Goal: Communication & Community: Answer question/provide support

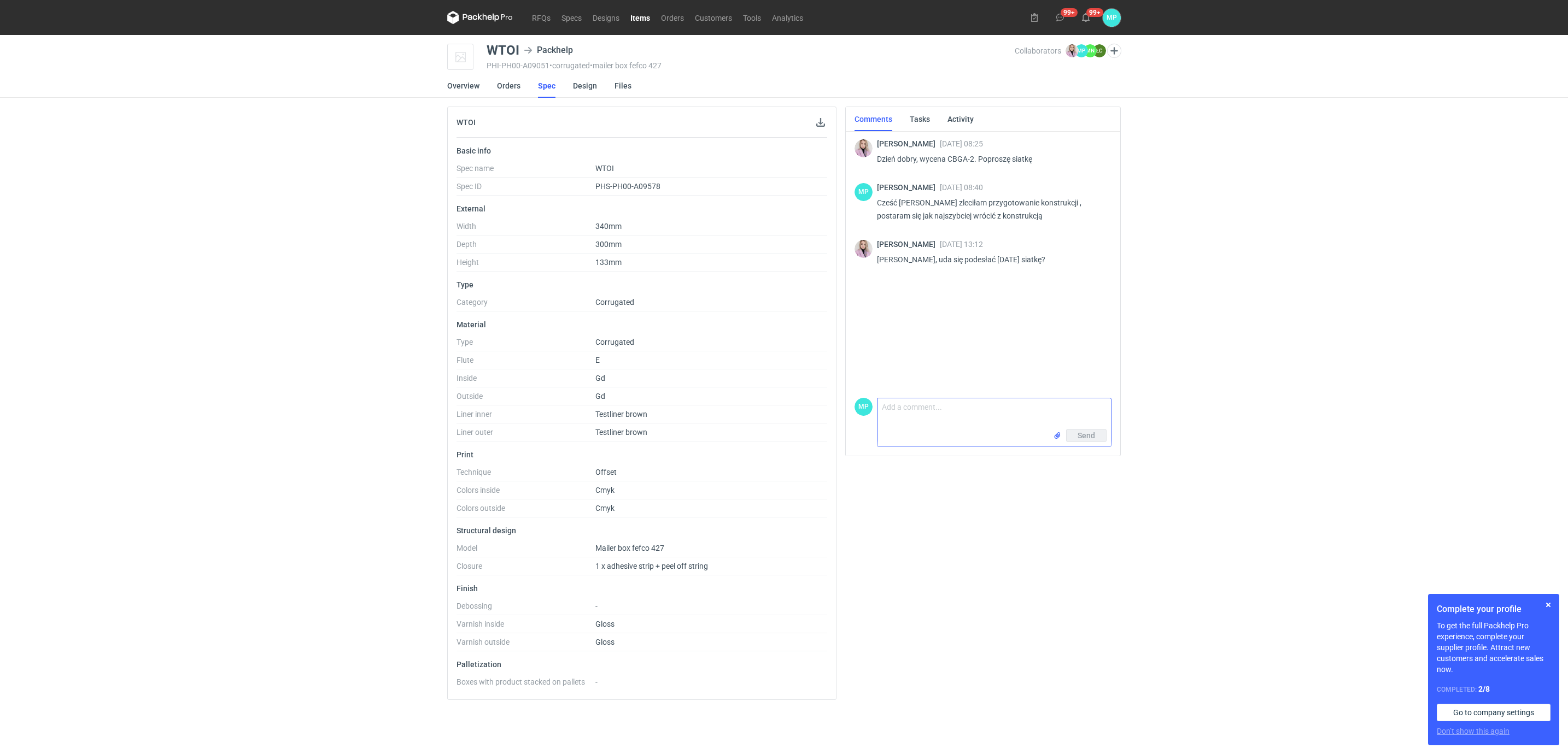
click at [1057, 436] on input "file" at bounding box center [1057, 436] width 9 height 12
click at [926, 375] on textarea "Comment message" at bounding box center [995, 390] width 234 height 30
click at [954, 375] on textarea "[PERSON_NAME] w załąćżeniu przesyłam pliki" at bounding box center [995, 390] width 234 height 30
click at [1055, 375] on textarea "Hej Klaudia w załączeniu przesyłam pliki" at bounding box center [995, 390] width 234 height 30
type textarea "Hej Klaudia w załączeniu przesyłam pliki"
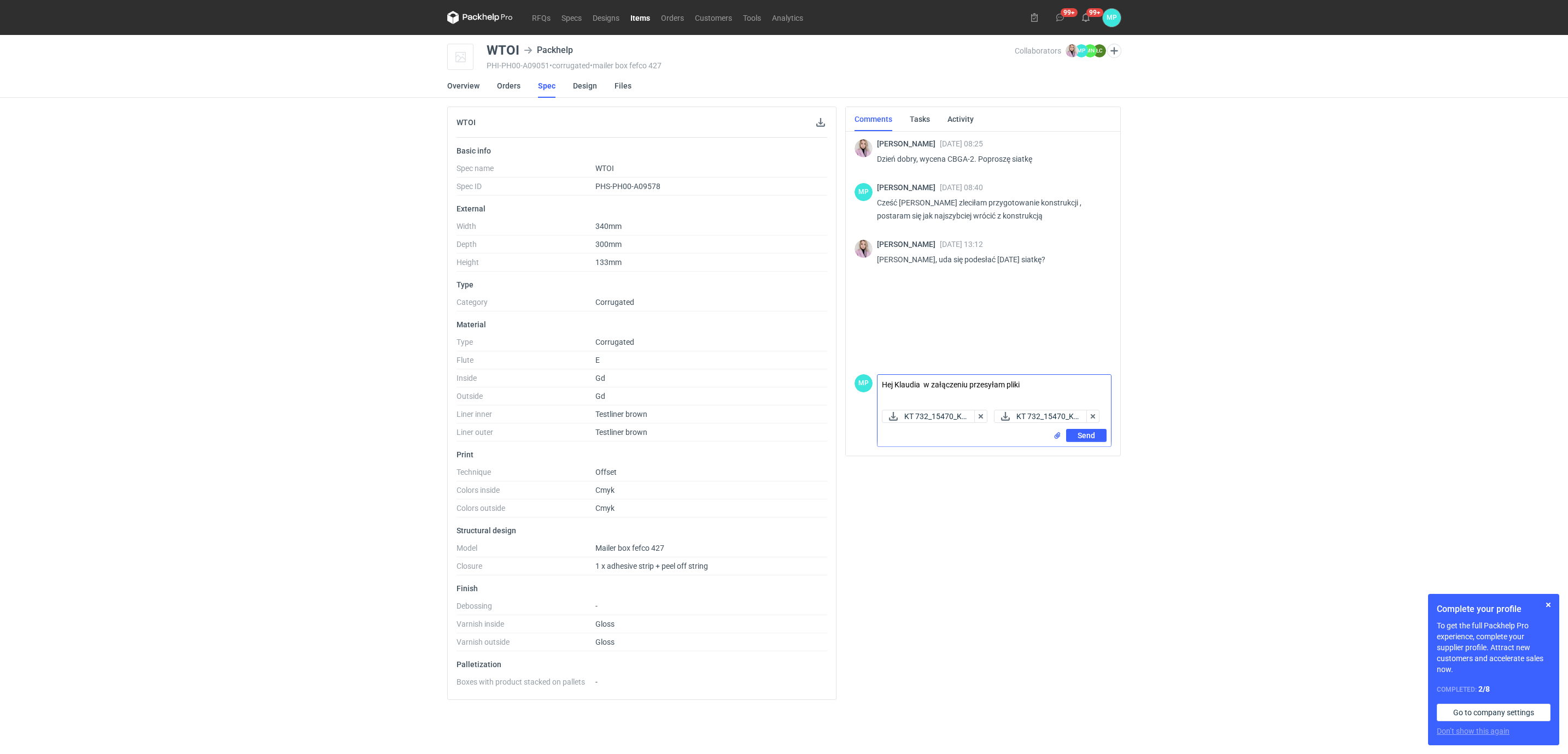
click at [1058, 436] on input "file" at bounding box center [1057, 436] width 9 height 12
click at [1083, 437] on span "Send" at bounding box center [1086, 436] width 18 height 8
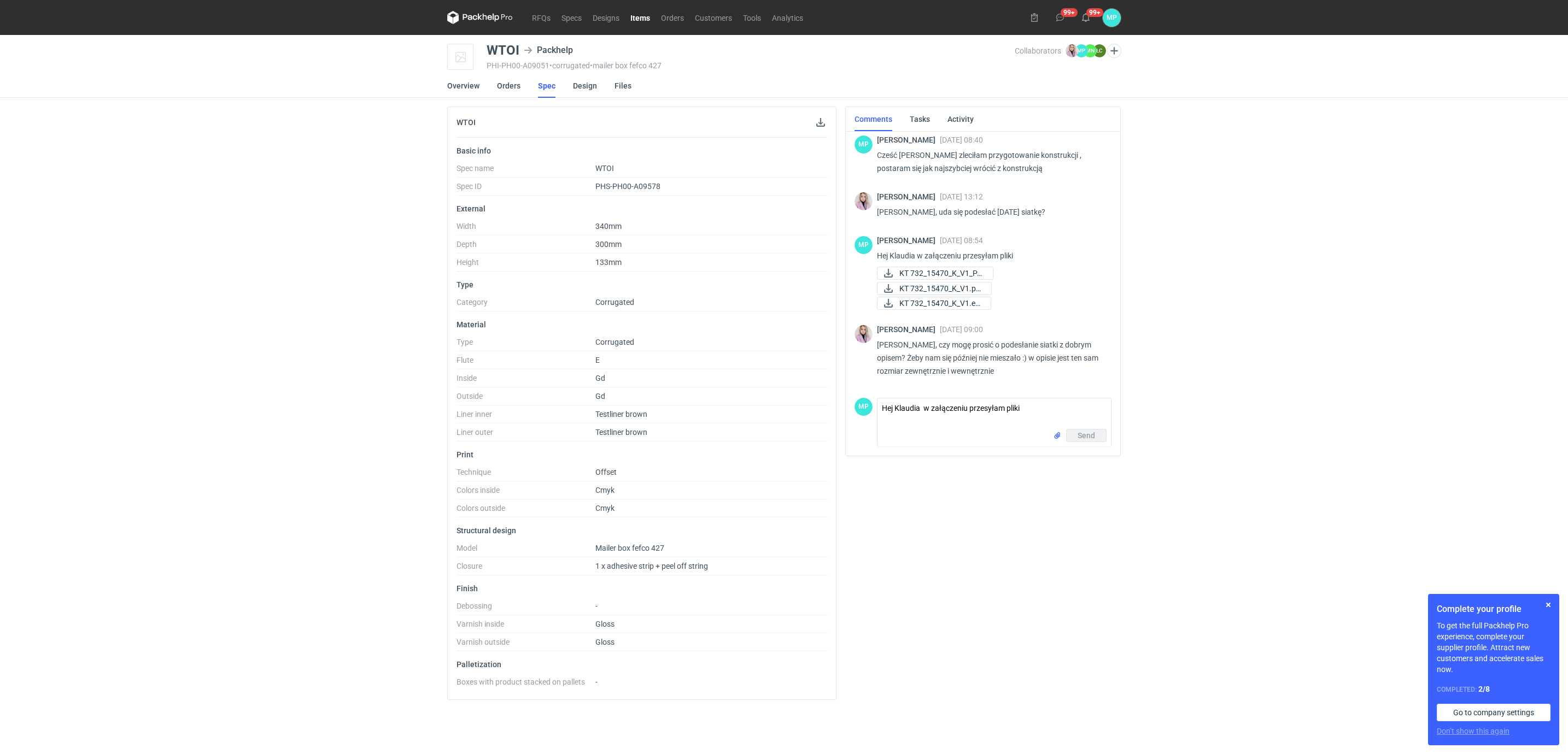
scroll to position [47, 0]
click at [936, 291] on span "KT 732_15470_K_V1.pd..." at bounding box center [941, 288] width 83 height 12
click at [906, 399] on textarea "Hej Klaudia w załączeniu przesyłam pliki" at bounding box center [995, 414] width 234 height 30
type textarea "Klaudia poprawiony plik :)"
click at [1059, 431] on input "file" at bounding box center [1057, 436] width 9 height 12
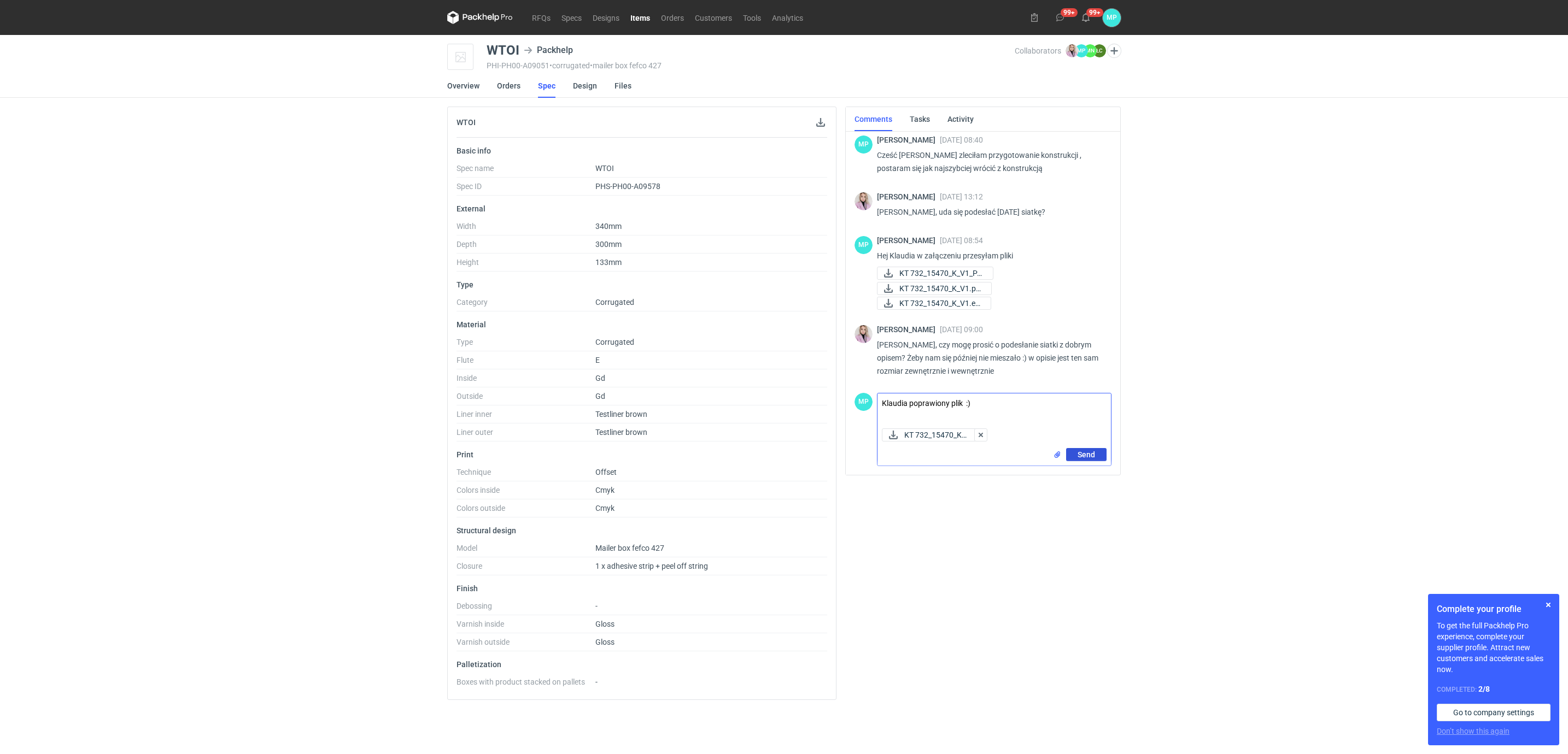
click at [1080, 453] on span "Send" at bounding box center [1086, 455] width 18 height 8
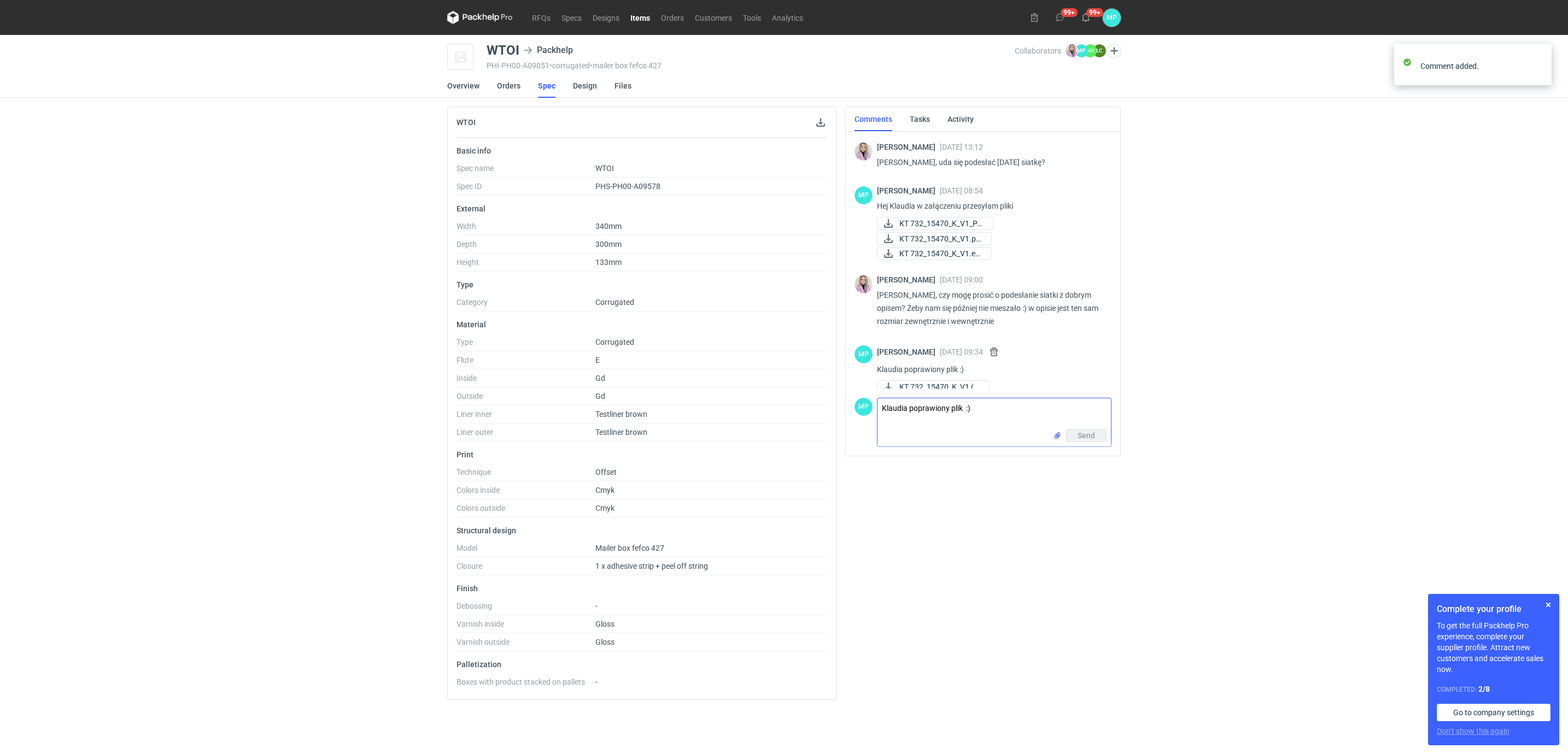
scroll to position [110, 0]
